Goal: Transaction & Acquisition: Purchase product/service

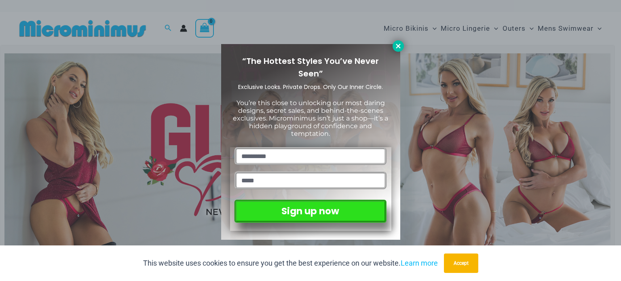
click at [396, 46] on icon at bounding box center [398, 45] width 7 height 7
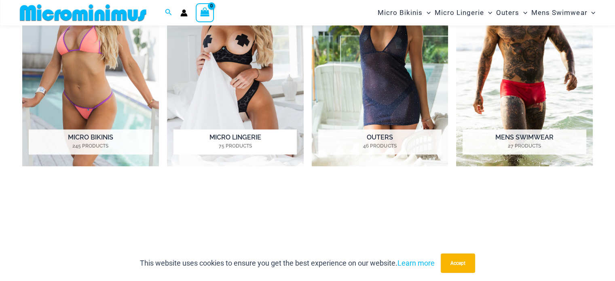
scroll to position [640, 0]
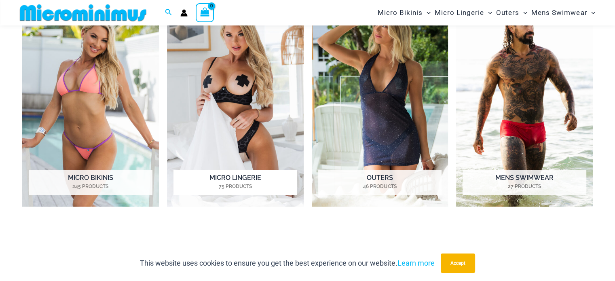
click at [246, 101] on img "Visit product category Micro Lingerie" at bounding box center [235, 101] width 137 height 211
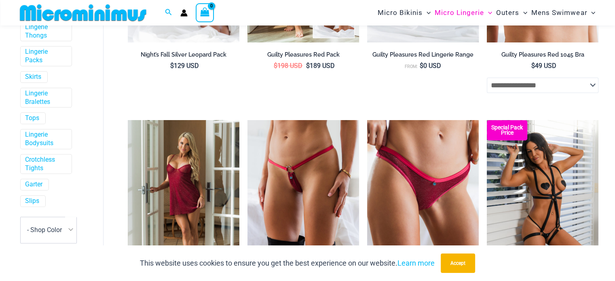
scroll to position [324, 0]
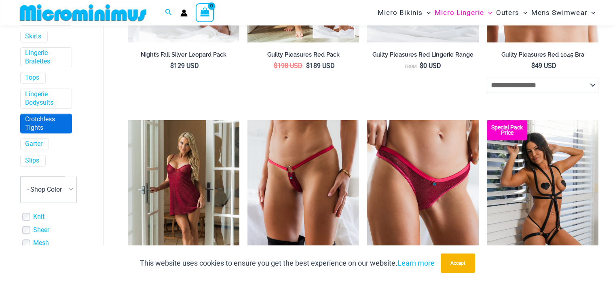
click at [37, 119] on link "Crotchless Tights" at bounding box center [45, 123] width 40 height 17
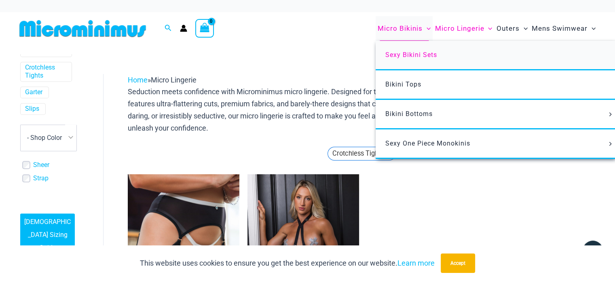
click at [398, 51] on span "Sexy Bikini Sets" at bounding box center [412, 55] width 52 height 8
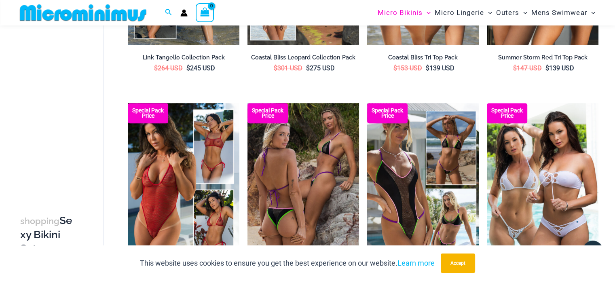
scroll to position [559, 0]
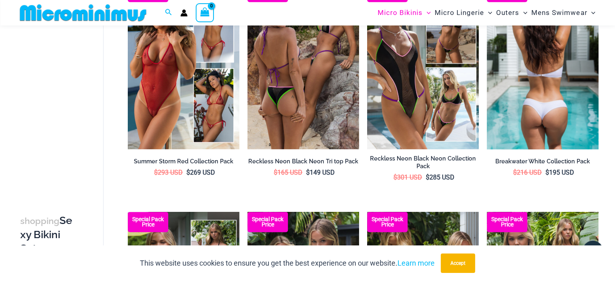
click at [537, 85] on img at bounding box center [543, 65] width 112 height 167
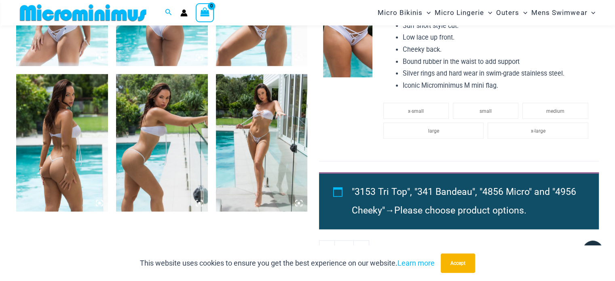
scroll to position [761, 0]
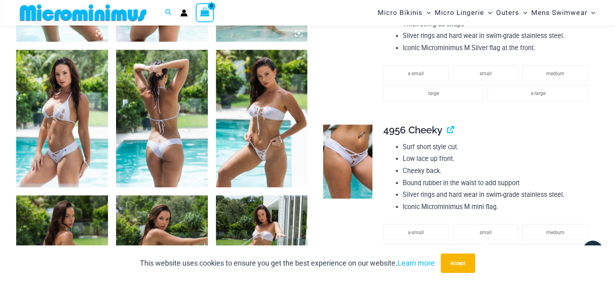
click at [354, 150] on img at bounding box center [347, 162] width 49 height 74
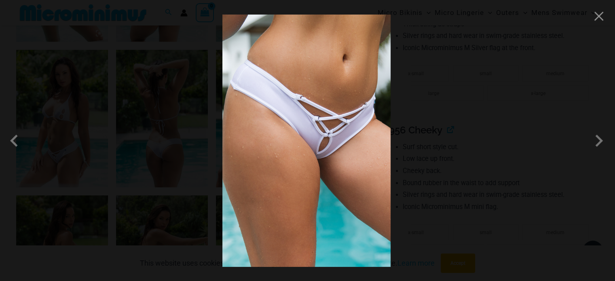
click at [326, 132] on img at bounding box center [307, 141] width 168 height 252
click at [600, 136] on span at bounding box center [599, 141] width 24 height 24
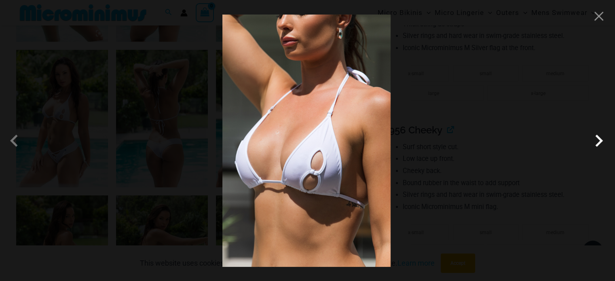
click at [596, 138] on span at bounding box center [599, 141] width 24 height 24
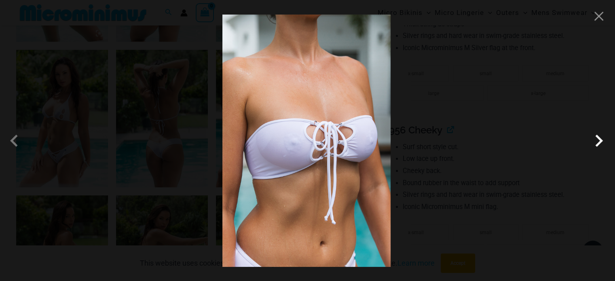
click at [596, 138] on span at bounding box center [599, 141] width 24 height 24
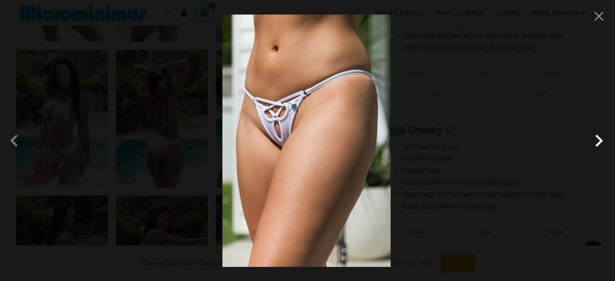
click at [595, 137] on span at bounding box center [599, 141] width 24 height 24
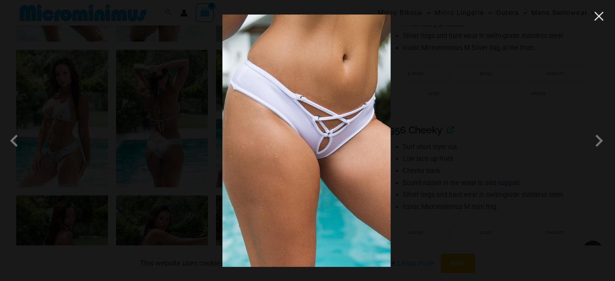
click at [598, 12] on button "Close" at bounding box center [599, 16] width 12 height 12
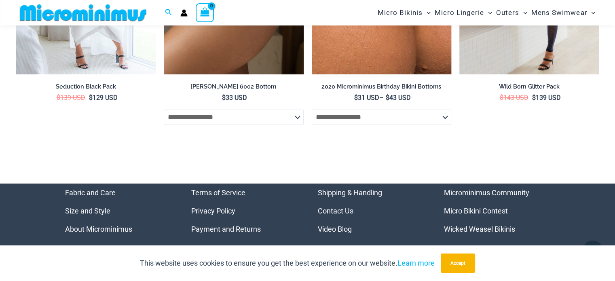
scroll to position [2892, 0]
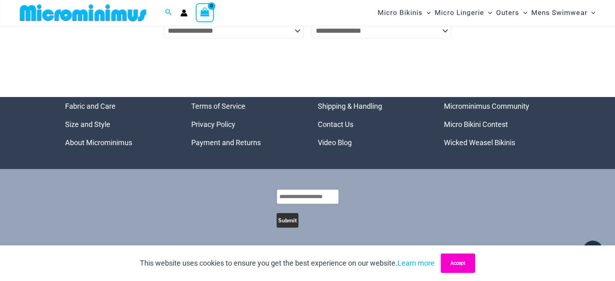
click at [464, 260] on button "Accept" at bounding box center [458, 263] width 34 height 19
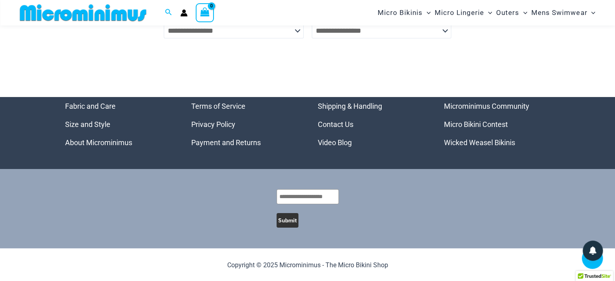
click at [98, 138] on li "About Microminimus" at bounding box center [118, 143] width 106 height 18
click at [103, 142] on link "About Microminimus" at bounding box center [98, 142] width 67 height 8
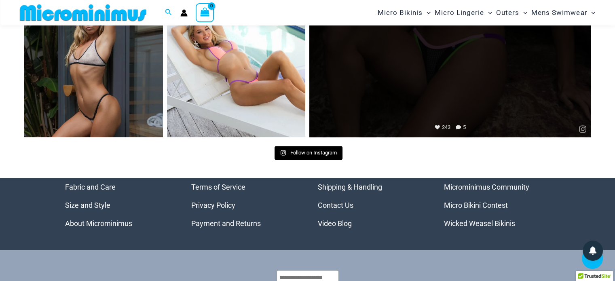
scroll to position [801, 0]
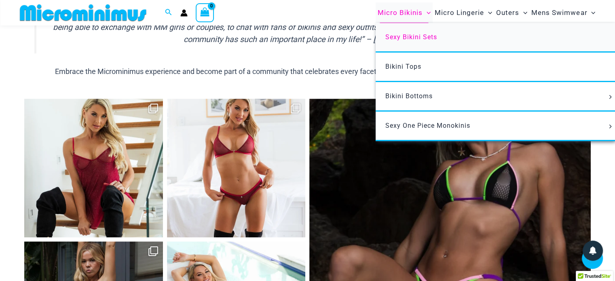
click at [406, 39] on span "Sexy Bikini Sets" at bounding box center [412, 37] width 52 height 8
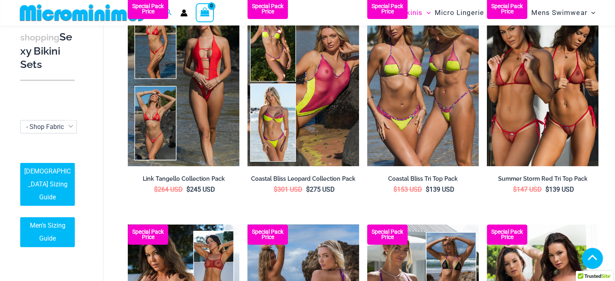
scroll to position [478, 0]
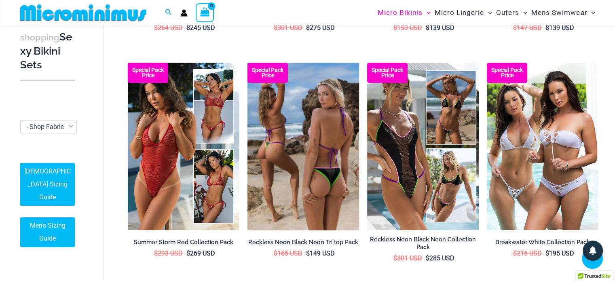
click at [307, 123] on img at bounding box center [304, 146] width 112 height 167
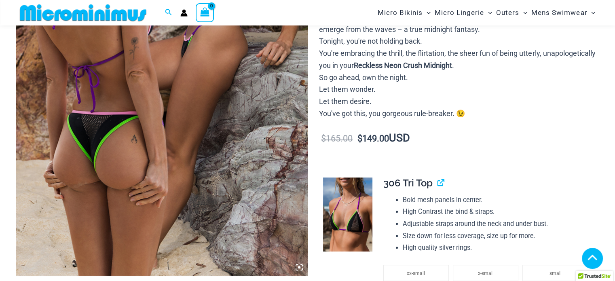
scroll to position [437, 0]
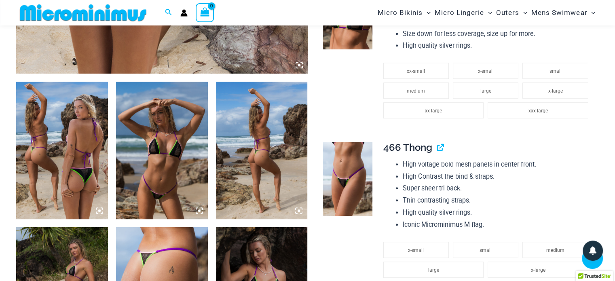
click at [57, 116] on img at bounding box center [62, 151] width 92 height 138
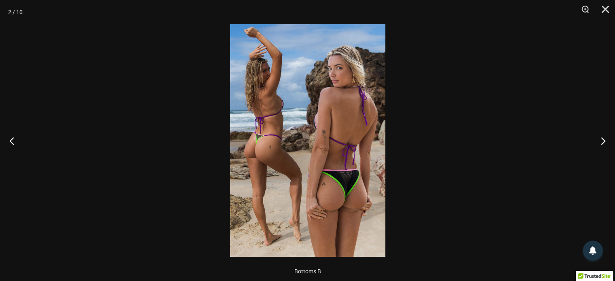
click at [410, 117] on div at bounding box center [307, 140] width 615 height 281
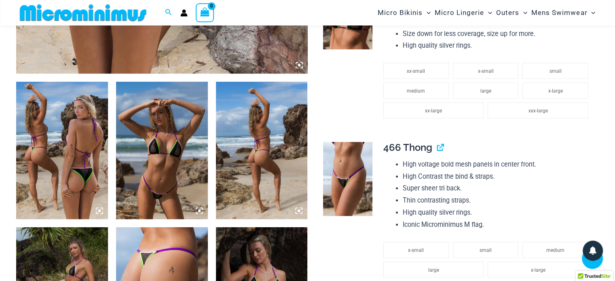
click at [49, 123] on img at bounding box center [62, 151] width 92 height 138
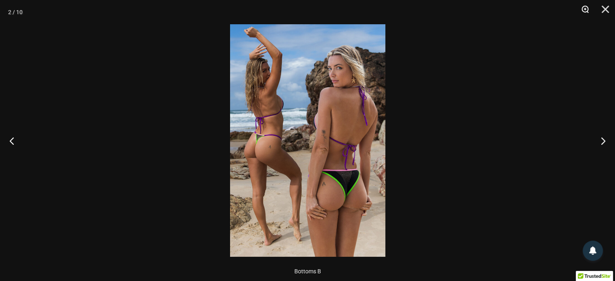
click at [585, 12] on button "Zoom" at bounding box center [582, 12] width 20 height 24
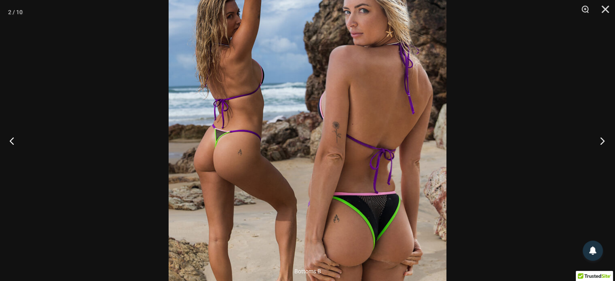
click at [602, 142] on button "Next" at bounding box center [600, 141] width 30 height 40
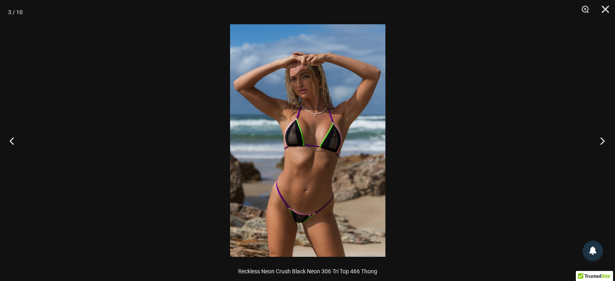
click at [600, 140] on button "Next" at bounding box center [600, 141] width 30 height 40
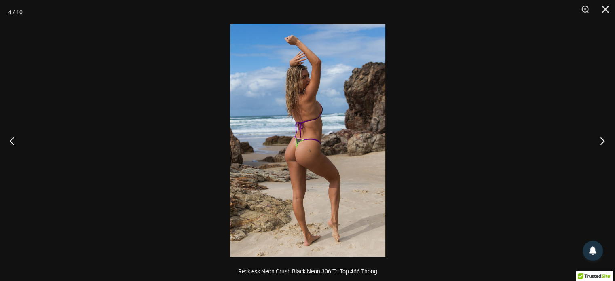
click at [600, 140] on button "Next" at bounding box center [600, 141] width 30 height 40
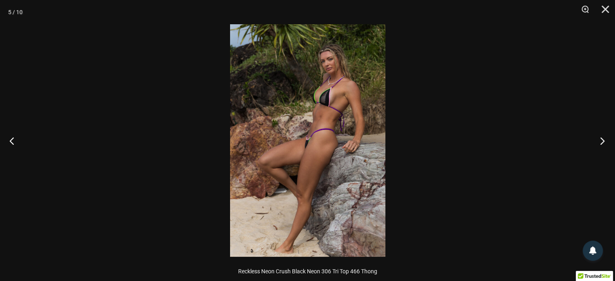
click at [600, 140] on button "Next" at bounding box center [600, 141] width 30 height 40
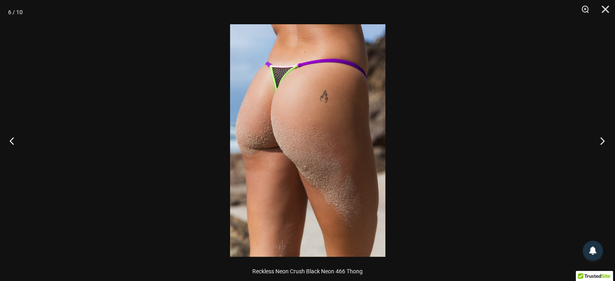
click at [600, 140] on button "Next" at bounding box center [600, 141] width 30 height 40
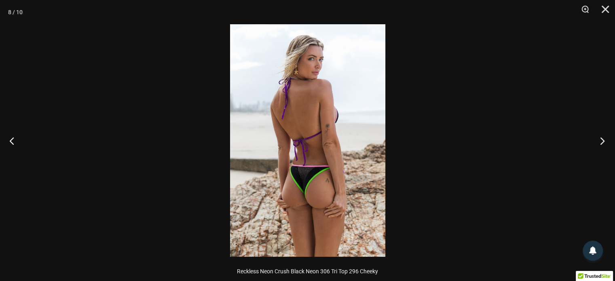
click at [600, 140] on button "Next" at bounding box center [600, 141] width 30 height 40
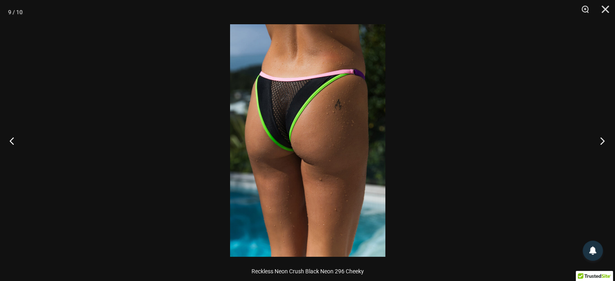
click at [600, 140] on button "Next" at bounding box center [600, 141] width 30 height 40
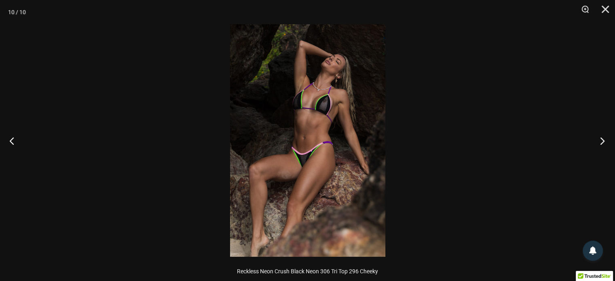
click at [600, 140] on button "Next" at bounding box center [600, 141] width 30 height 40
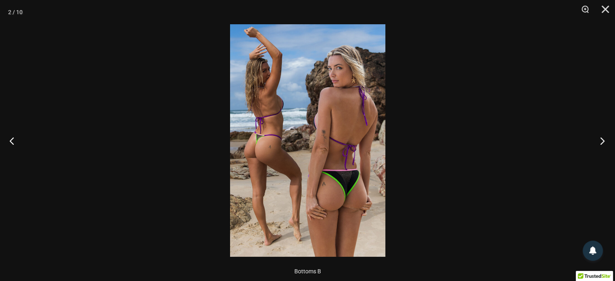
click at [600, 140] on button "Next" at bounding box center [600, 141] width 30 height 40
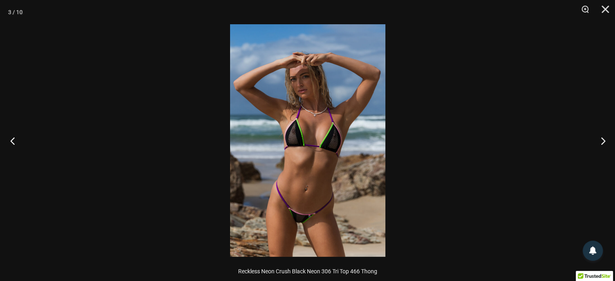
click at [10, 130] on button "Previous" at bounding box center [15, 141] width 30 height 40
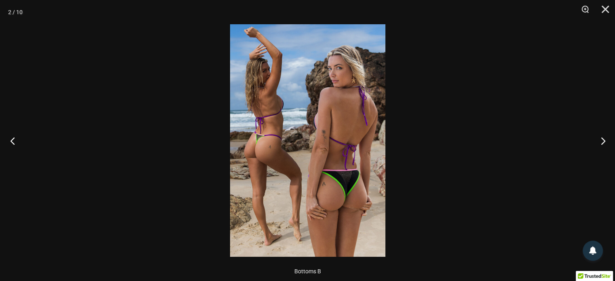
click at [13, 136] on button "Previous" at bounding box center [15, 141] width 30 height 40
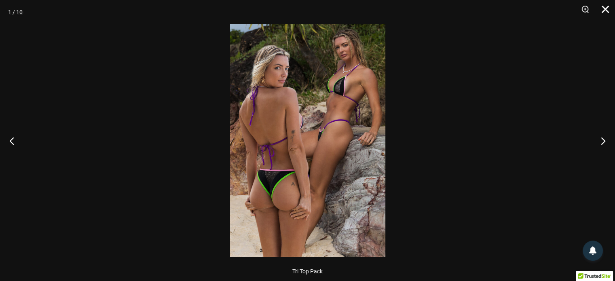
click at [607, 14] on button "Close" at bounding box center [603, 12] width 20 height 24
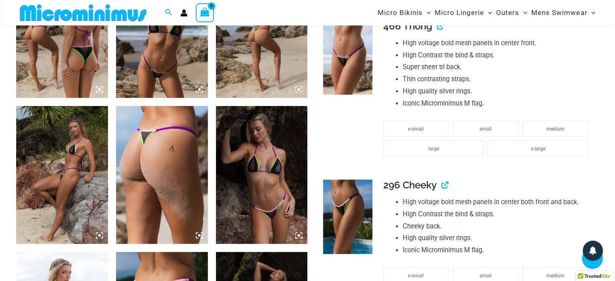
scroll to position [640, 0]
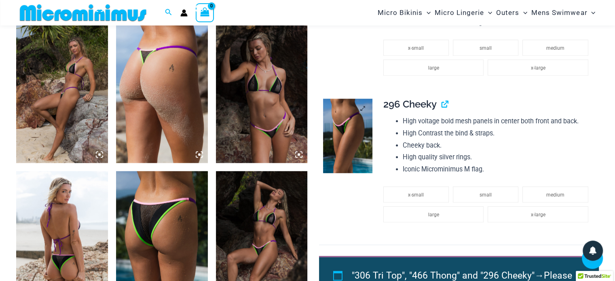
click at [354, 126] on img at bounding box center [347, 136] width 49 height 74
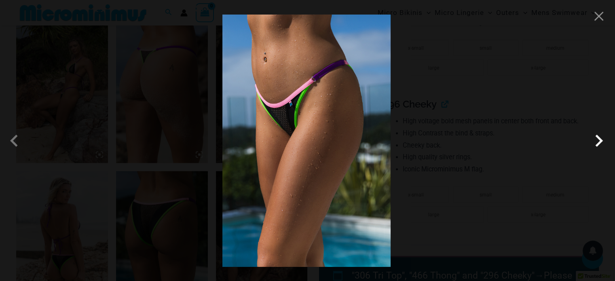
click at [599, 138] on span at bounding box center [599, 141] width 24 height 24
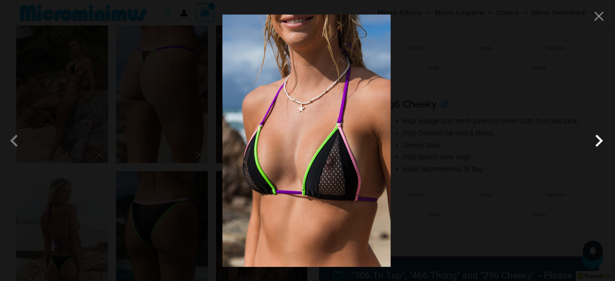
click at [594, 142] on span at bounding box center [599, 141] width 24 height 24
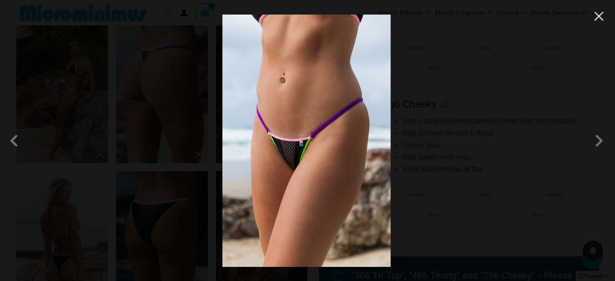
click at [602, 13] on button "Close" at bounding box center [599, 16] width 12 height 12
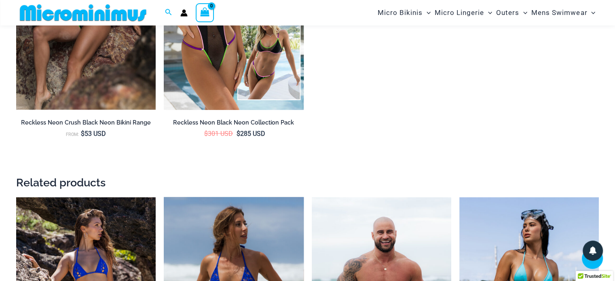
scroll to position [1651, 0]
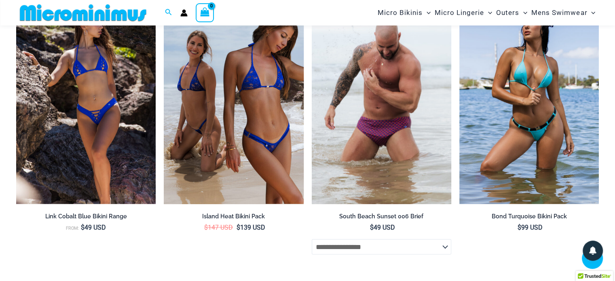
click at [394, 118] on img at bounding box center [382, 100] width 140 height 210
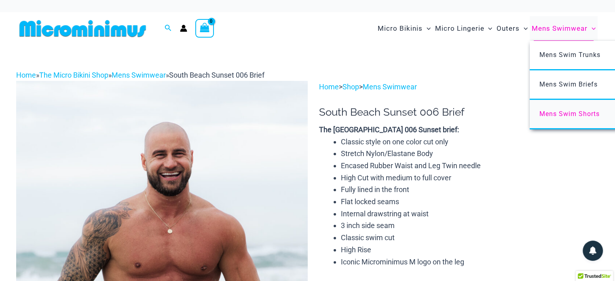
click at [555, 110] on span "Mens Swim Shorts" at bounding box center [570, 114] width 60 height 8
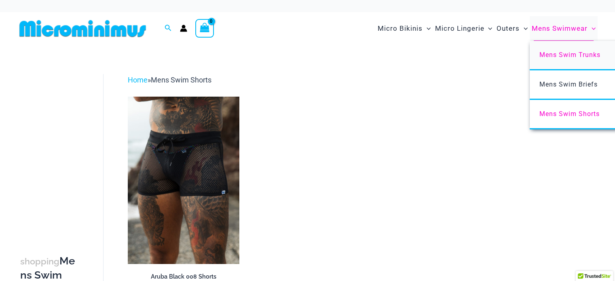
click at [561, 53] on span "Mens Swim Trunks" at bounding box center [570, 55] width 61 height 8
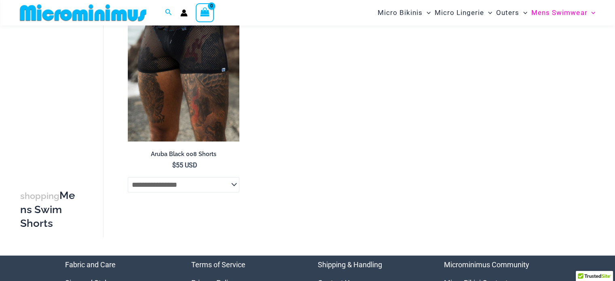
scroll to position [114, 0]
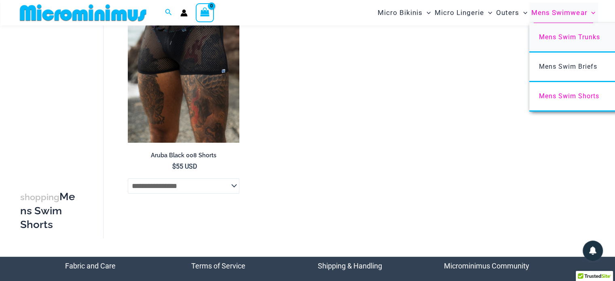
click at [564, 37] on span "Mens Swim Trunks" at bounding box center [569, 37] width 61 height 8
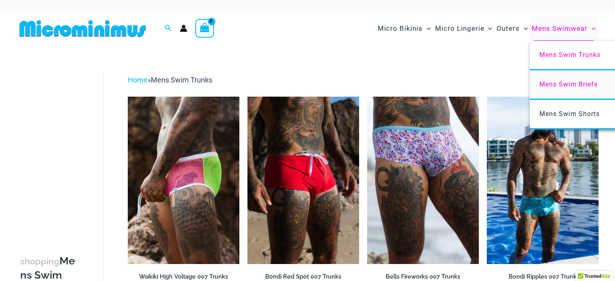
click at [553, 81] on span "Mens Swim Briefs" at bounding box center [569, 85] width 58 height 8
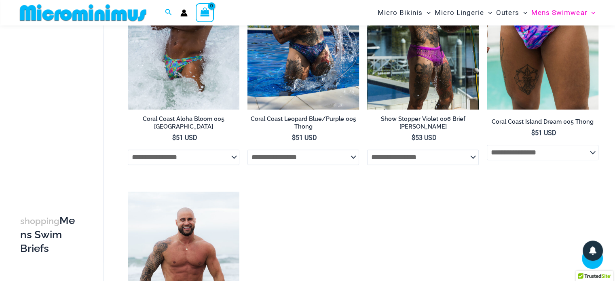
scroll to position [316, 0]
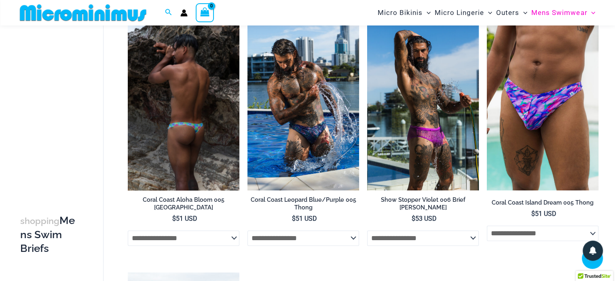
click at [229, 232] on select "**********" at bounding box center [184, 238] width 112 height 15
click at [128, 231] on select "**********" at bounding box center [184, 238] width 112 height 15
select select "******"
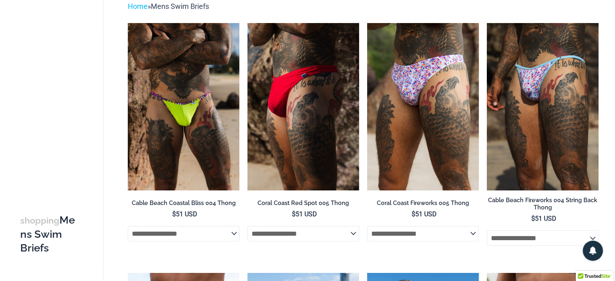
scroll to position [0, 0]
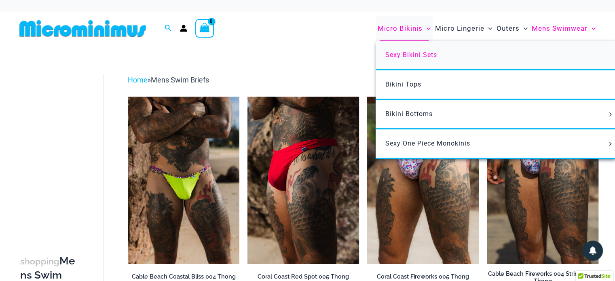
click at [407, 56] on span "Sexy Bikini Sets" at bounding box center [412, 55] width 52 height 8
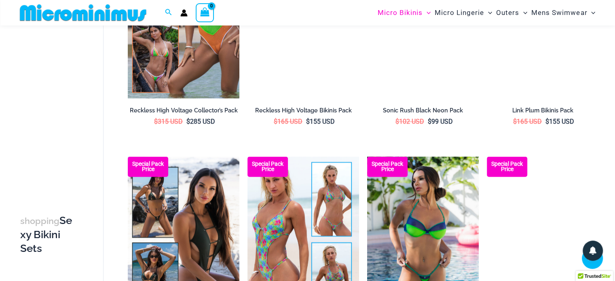
scroll to position [1454, 0]
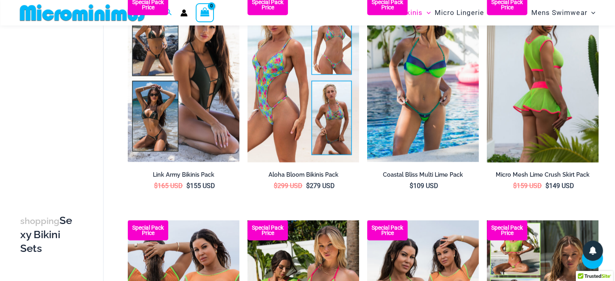
click at [552, 87] on img at bounding box center [543, 78] width 112 height 167
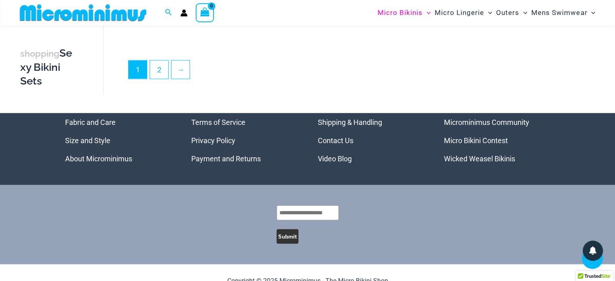
scroll to position [1766, 0]
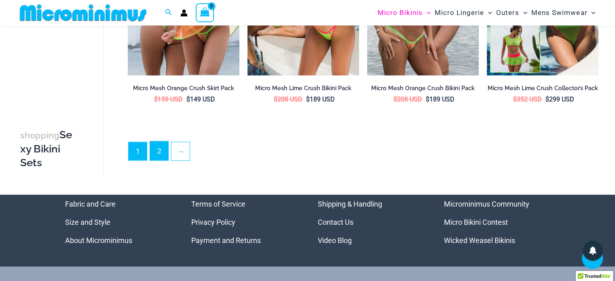
click at [153, 142] on link "2" at bounding box center [159, 151] width 18 height 19
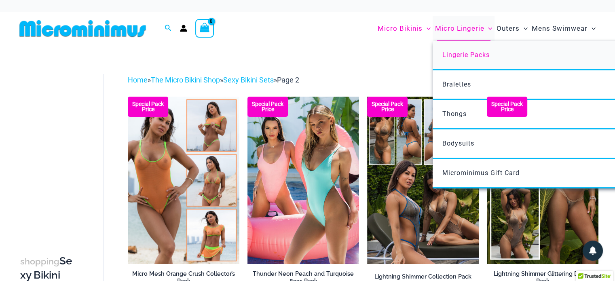
click at [456, 58] on span "Lingerie Packs" at bounding box center [466, 55] width 47 height 8
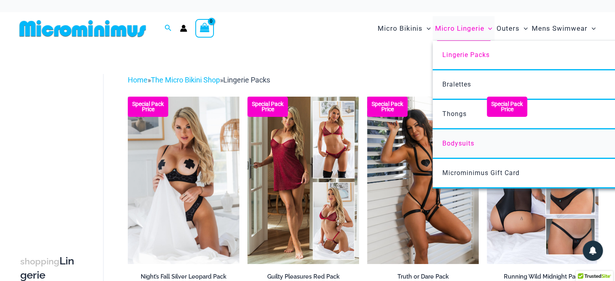
click at [459, 142] on span "Bodysuits" at bounding box center [459, 144] width 32 height 8
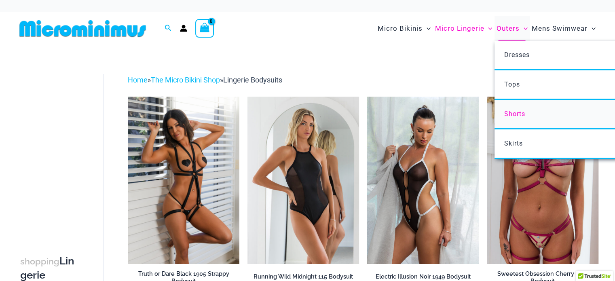
click at [510, 114] on span "Shorts" at bounding box center [514, 114] width 21 height 8
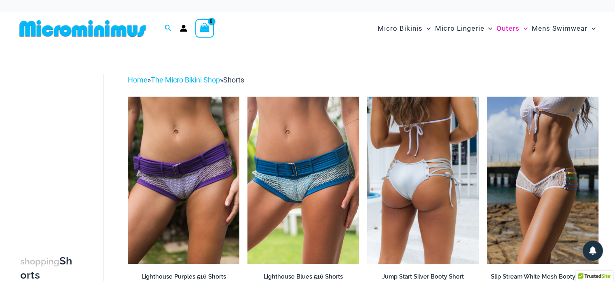
click at [423, 171] on img at bounding box center [423, 180] width 112 height 167
click at [431, 160] on img at bounding box center [423, 180] width 112 height 167
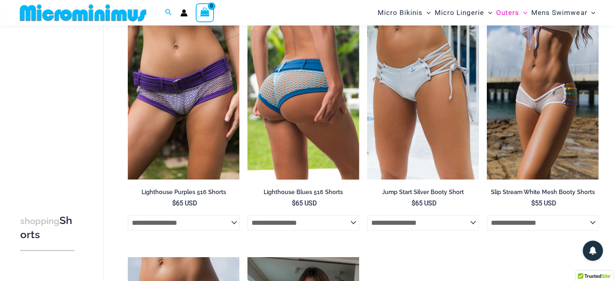
scroll to position [74, 0]
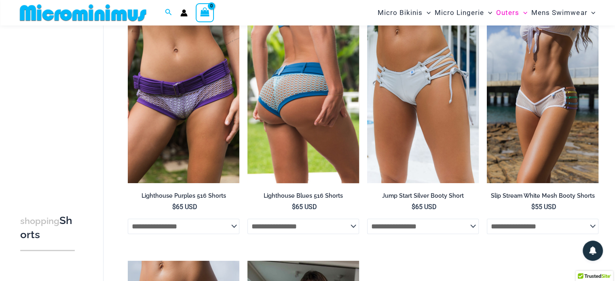
click at [274, 83] on img at bounding box center [304, 99] width 112 height 167
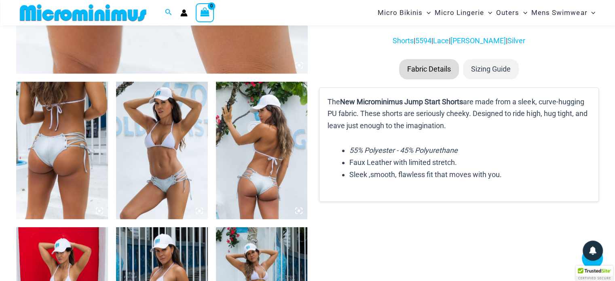
scroll to position [559, 0]
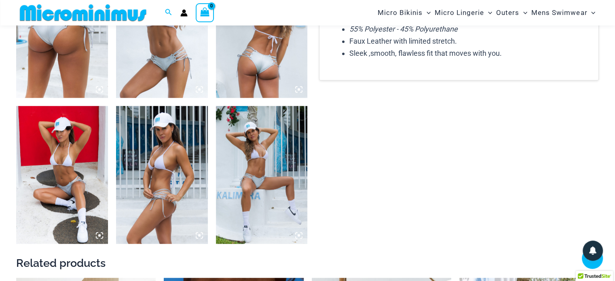
click at [265, 163] on img at bounding box center [262, 175] width 92 height 138
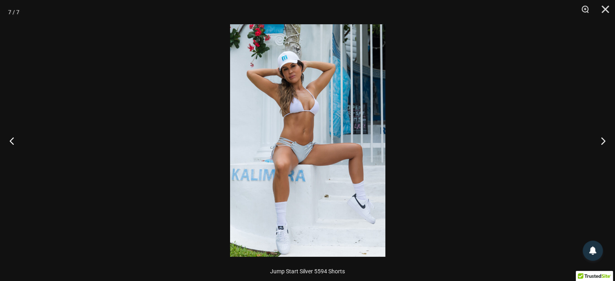
click at [304, 124] on img at bounding box center [307, 140] width 155 height 233
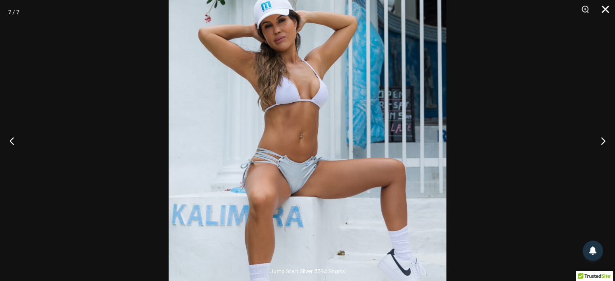
click at [604, 8] on button "Close" at bounding box center [603, 12] width 20 height 24
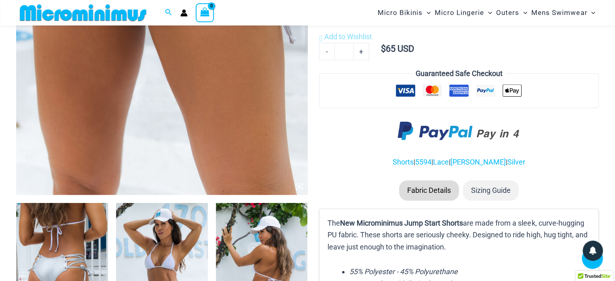
scroll to position [114, 0]
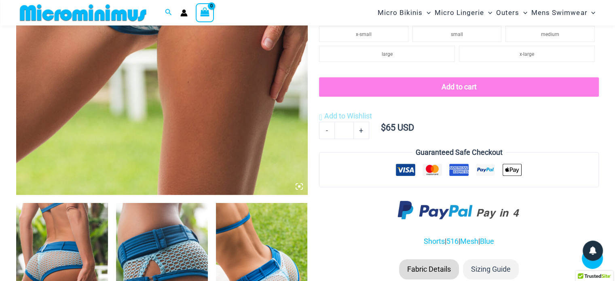
scroll to position [437, 0]
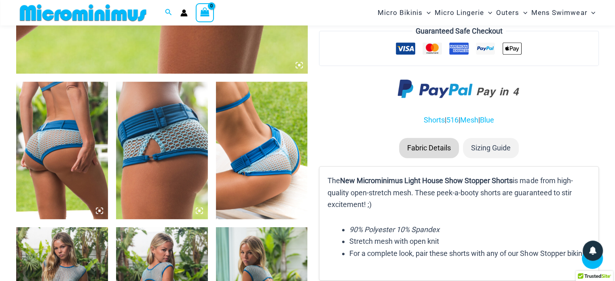
click at [61, 129] on img at bounding box center [62, 151] width 92 height 138
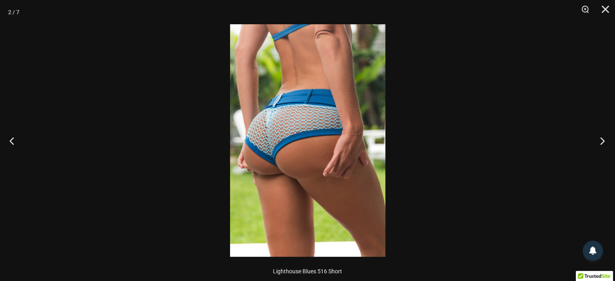
click at [600, 144] on button "Next" at bounding box center [600, 141] width 30 height 40
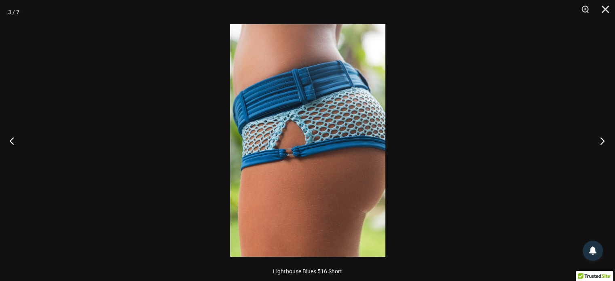
click at [601, 139] on button "Next" at bounding box center [600, 141] width 30 height 40
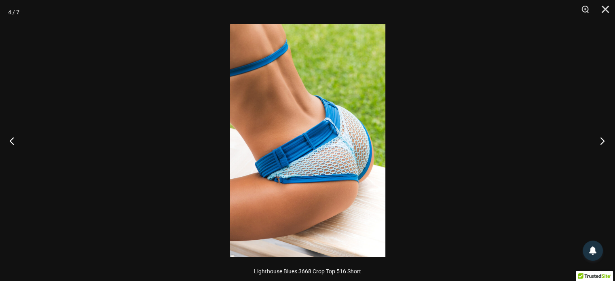
click at [601, 139] on button "Next" at bounding box center [600, 141] width 30 height 40
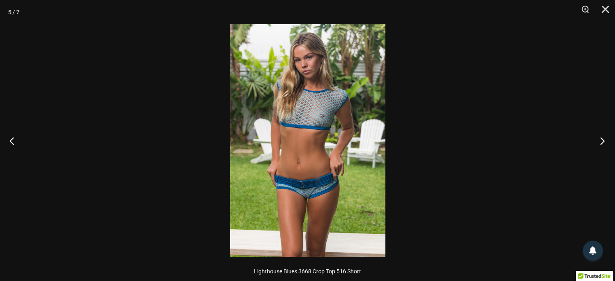
click at [601, 139] on button "Next" at bounding box center [600, 141] width 30 height 40
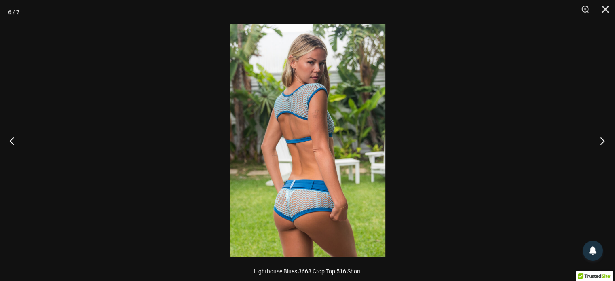
click at [601, 139] on button "Next" at bounding box center [600, 141] width 30 height 40
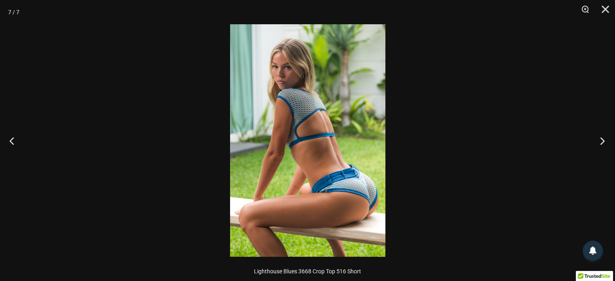
click at [601, 139] on button "Next" at bounding box center [600, 141] width 30 height 40
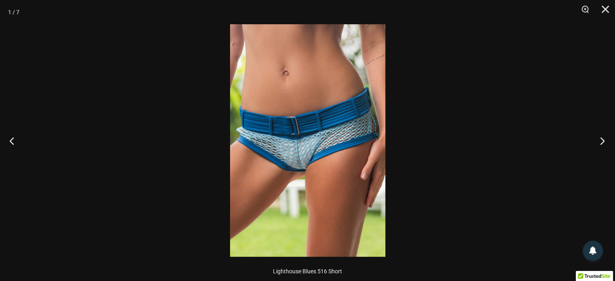
click at [601, 139] on button "Next" at bounding box center [600, 141] width 30 height 40
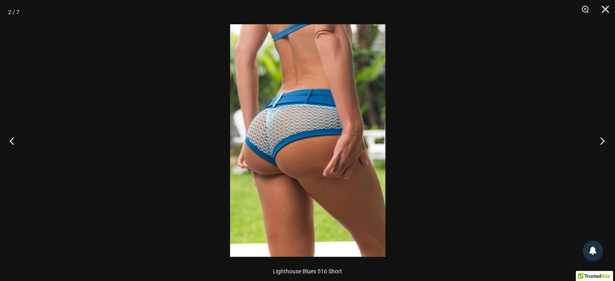
click at [601, 139] on button "Next" at bounding box center [600, 141] width 30 height 40
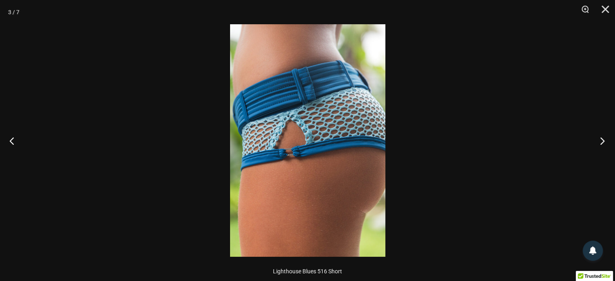
click at [601, 139] on button "Next" at bounding box center [600, 141] width 30 height 40
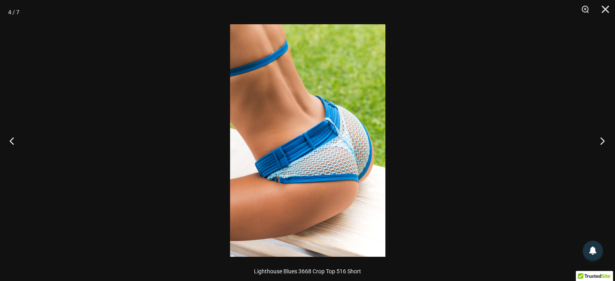
click at [601, 139] on button "Next" at bounding box center [600, 141] width 30 height 40
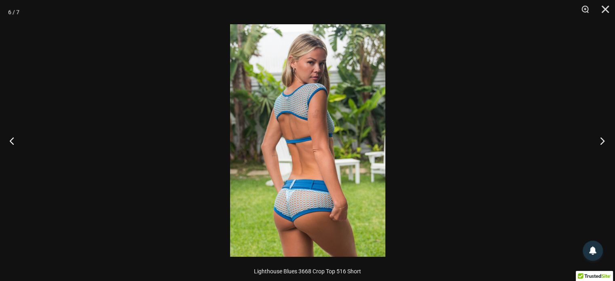
click at [601, 139] on button "Next" at bounding box center [600, 141] width 30 height 40
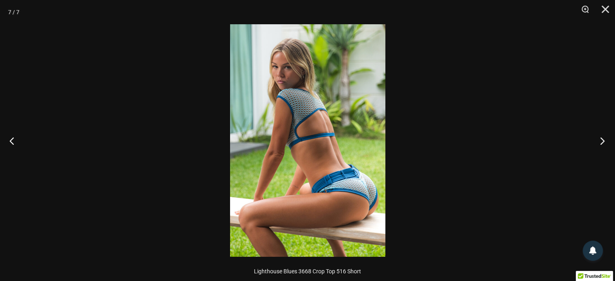
click at [601, 139] on button "Next" at bounding box center [600, 141] width 30 height 40
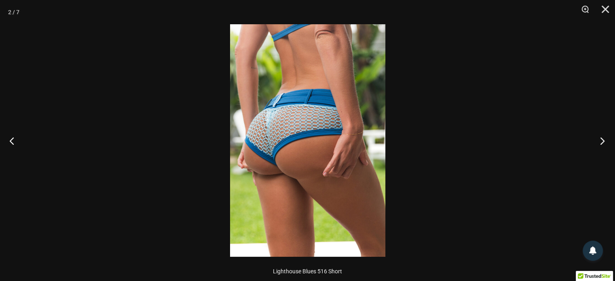
click at [601, 139] on button "Next" at bounding box center [600, 141] width 30 height 40
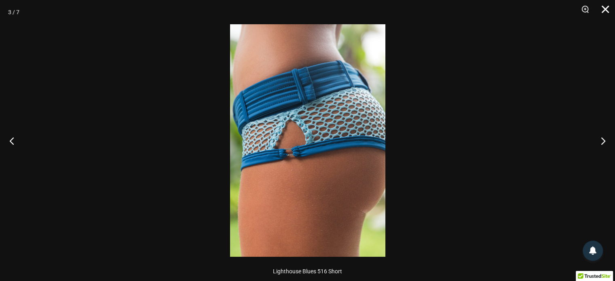
click at [608, 7] on button "Close" at bounding box center [603, 12] width 20 height 24
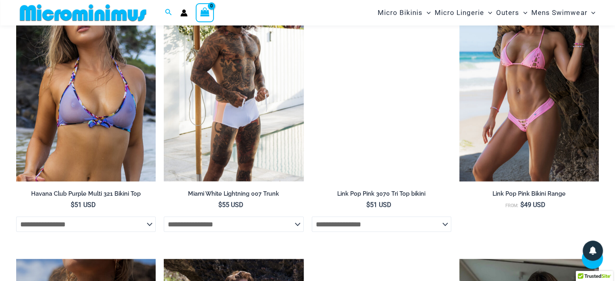
scroll to position [1206, 0]
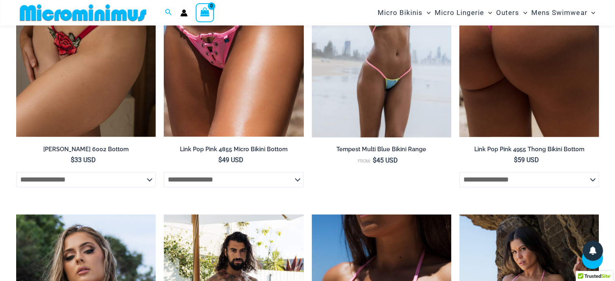
click at [505, 59] on img at bounding box center [530, 32] width 140 height 210
